Goal: Use online tool/utility: Utilize a website feature to perform a specific function

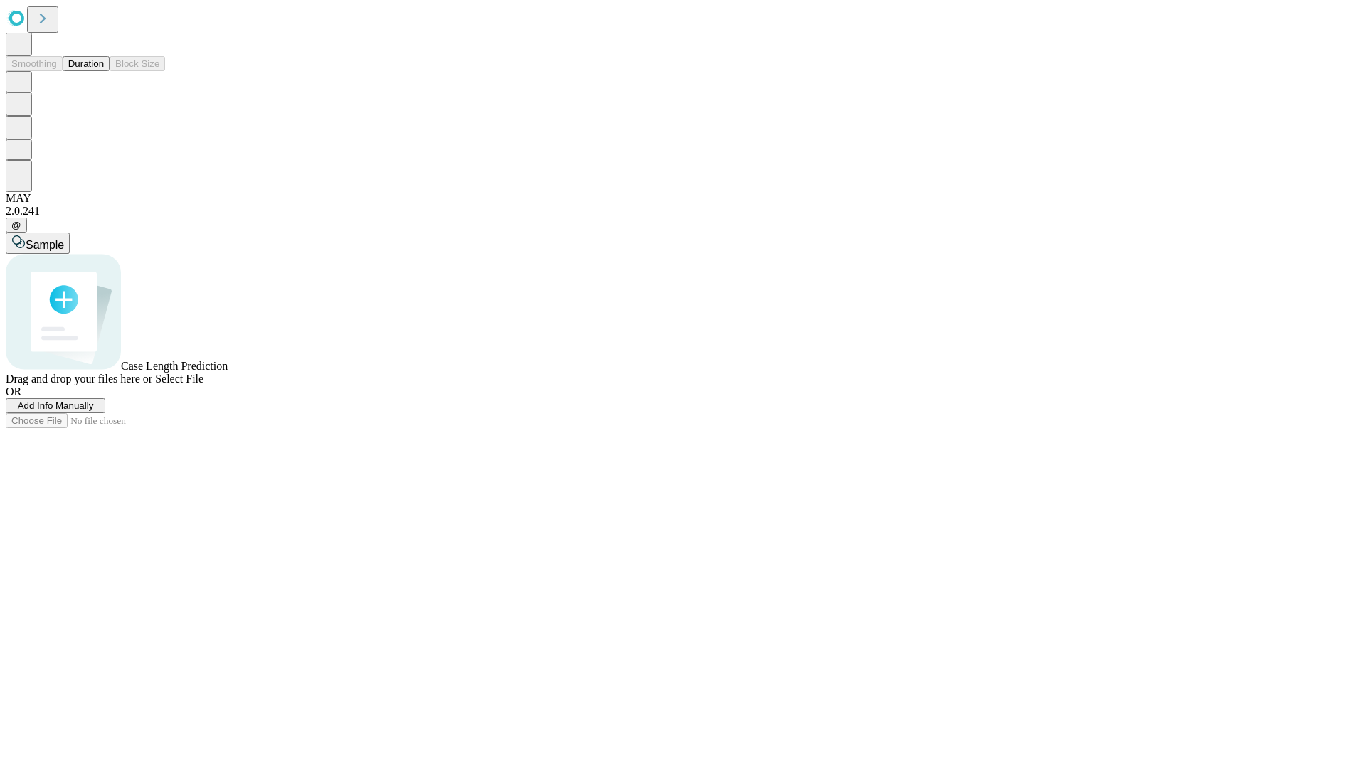
click at [104, 71] on button "Duration" at bounding box center [86, 63] width 47 height 15
click at [94, 411] on span "Add Info Manually" at bounding box center [56, 405] width 76 height 11
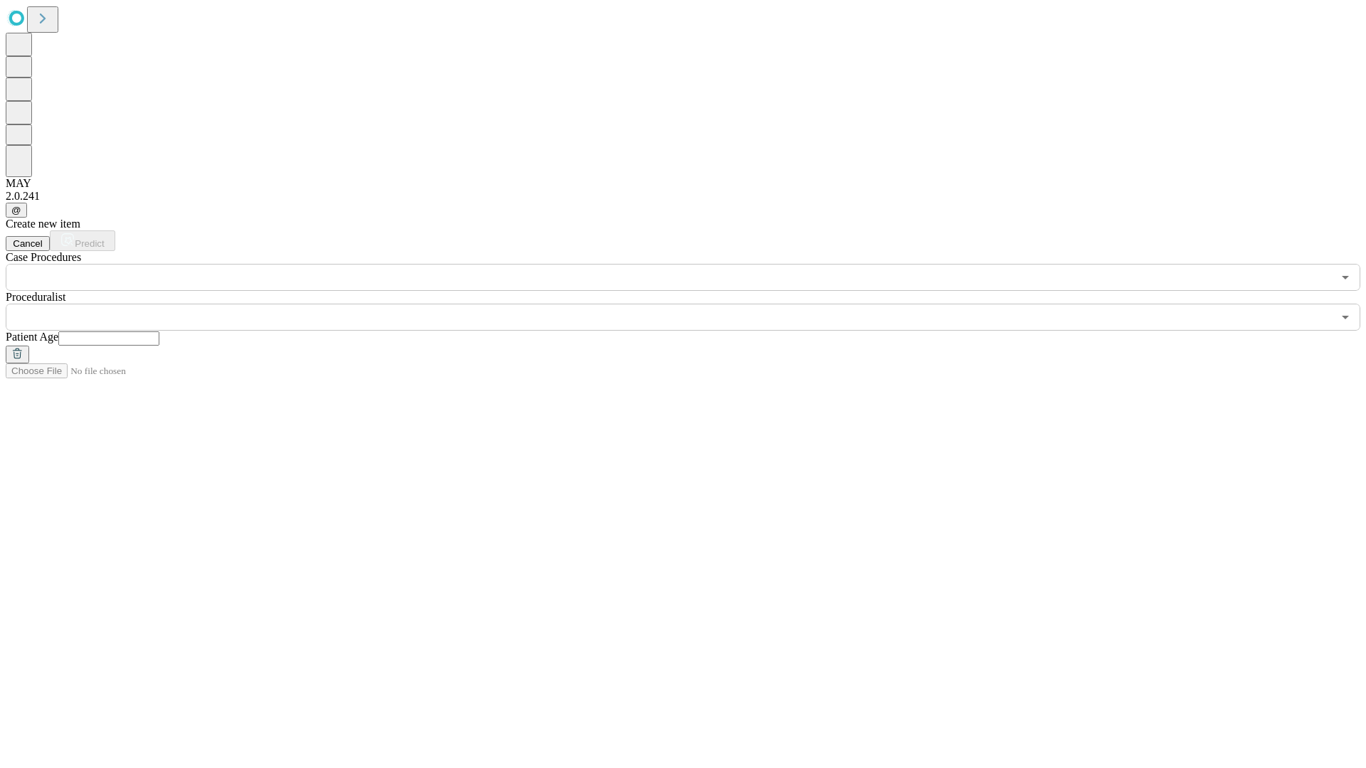
click at [159, 331] on input "text" at bounding box center [108, 338] width 101 height 14
type input "**"
click at [693, 304] on input "text" at bounding box center [669, 317] width 1327 height 27
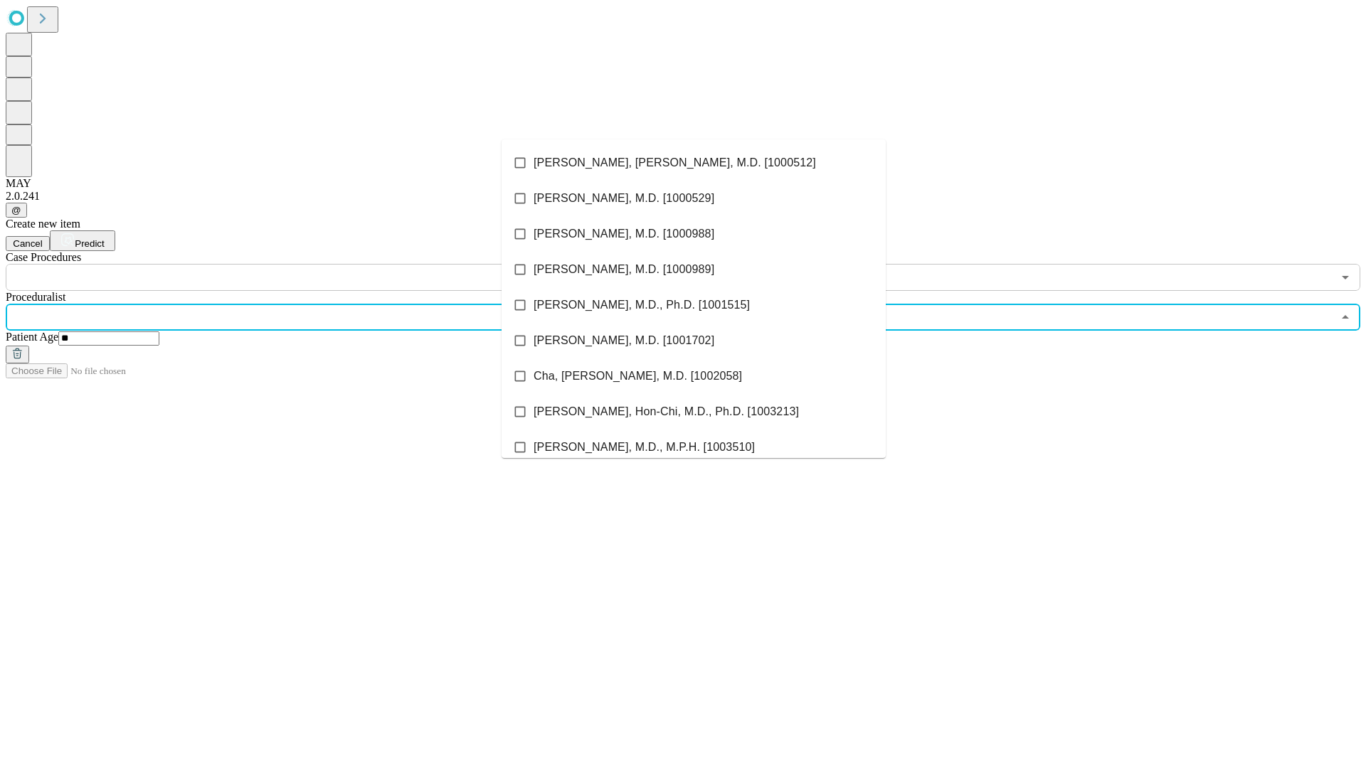
click at [693, 163] on li "[PERSON_NAME], [PERSON_NAME], M.D. [1000512]" at bounding box center [693, 163] width 384 height 36
click at [299, 264] on input "text" at bounding box center [669, 277] width 1327 height 27
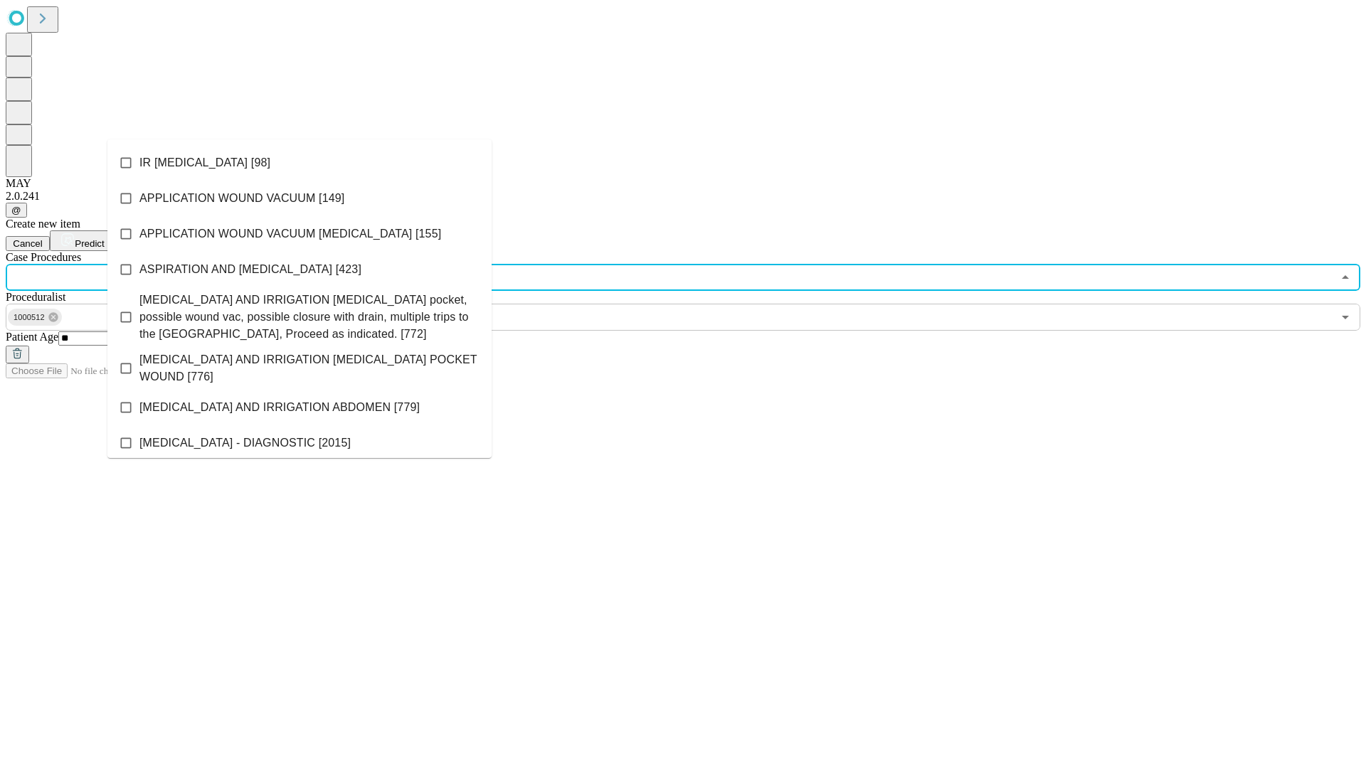
click at [299, 163] on li "IR [MEDICAL_DATA] [98]" at bounding box center [299, 163] width 384 height 36
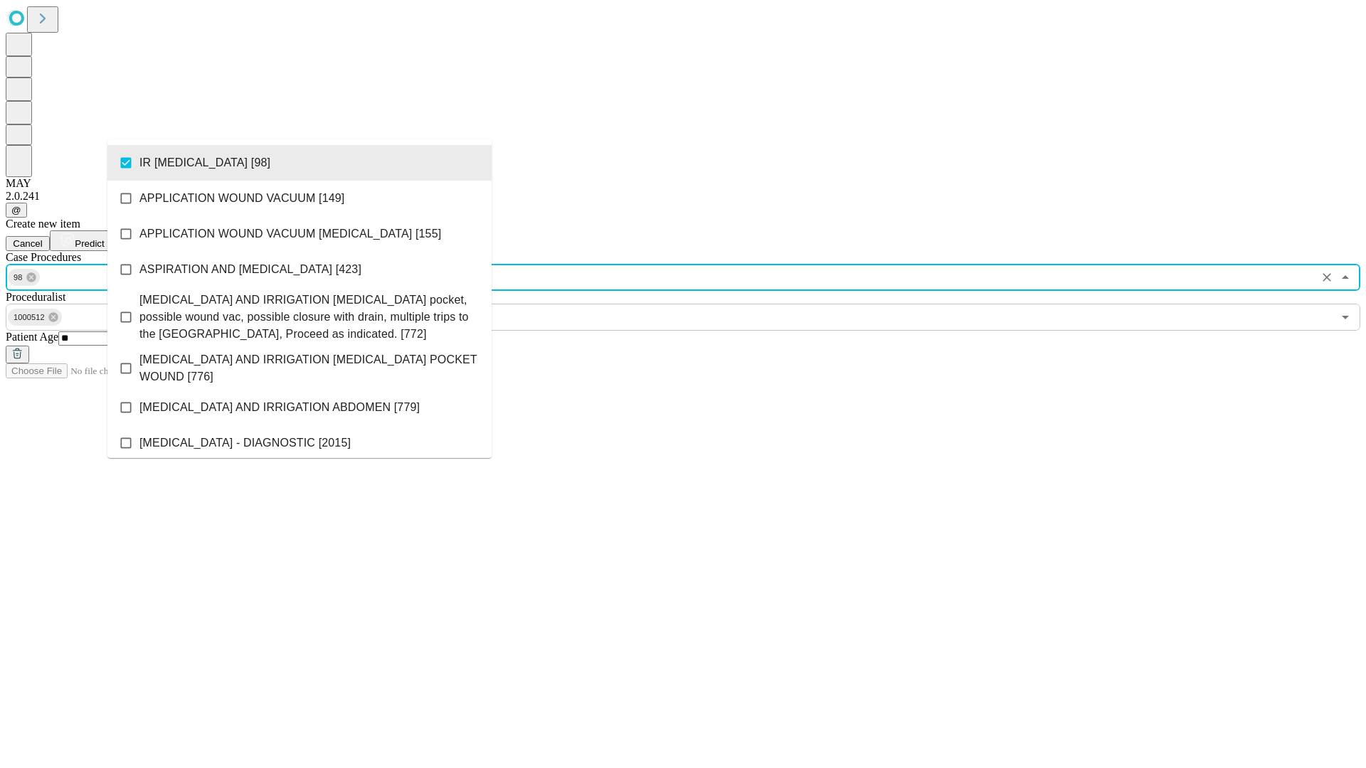
click at [104, 238] on span "Predict" at bounding box center [89, 243] width 29 height 11
